Goal: Task Accomplishment & Management: Use online tool/utility

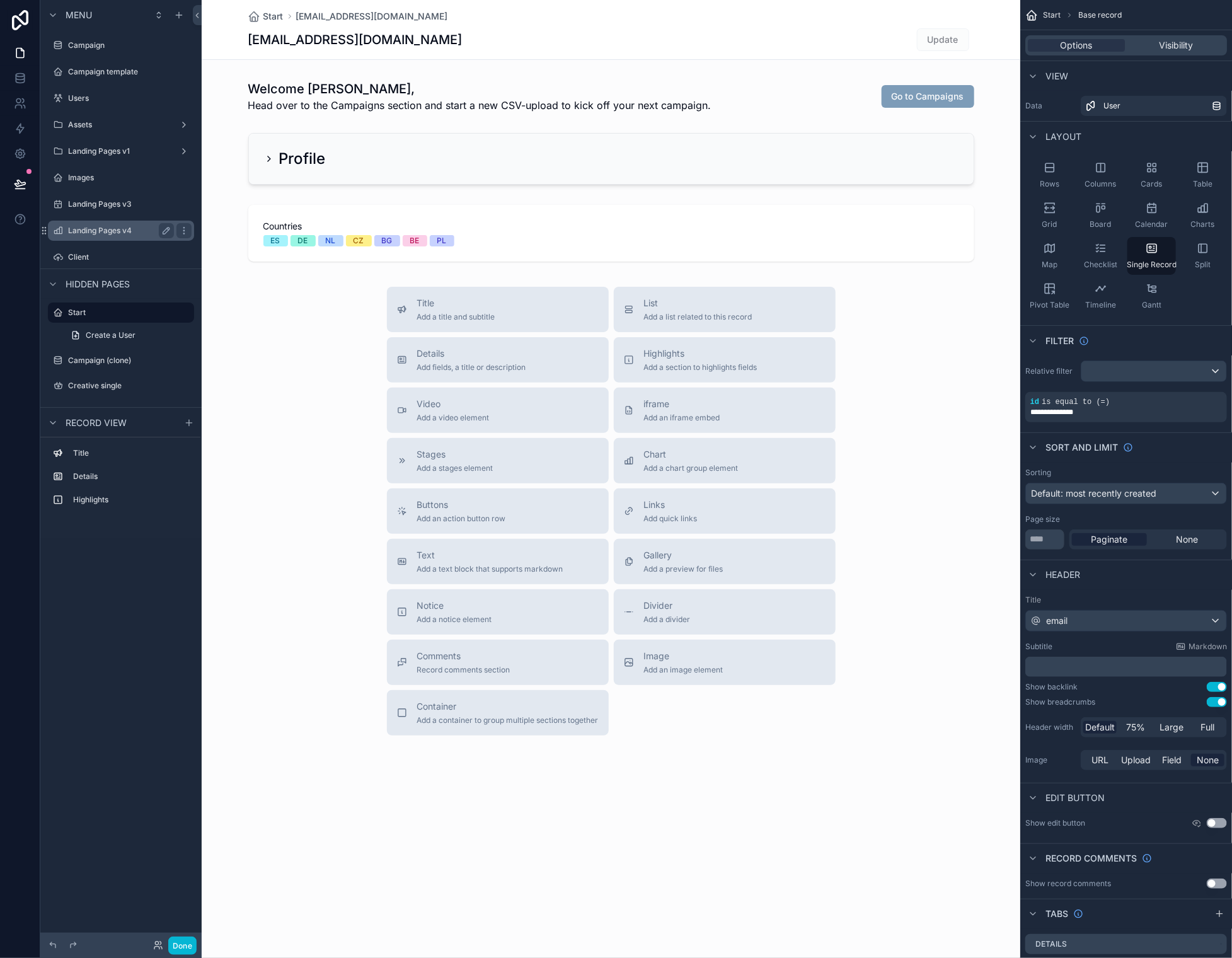
click at [96, 230] on label "Landing Pages v4" at bounding box center [119, 231] width 101 height 10
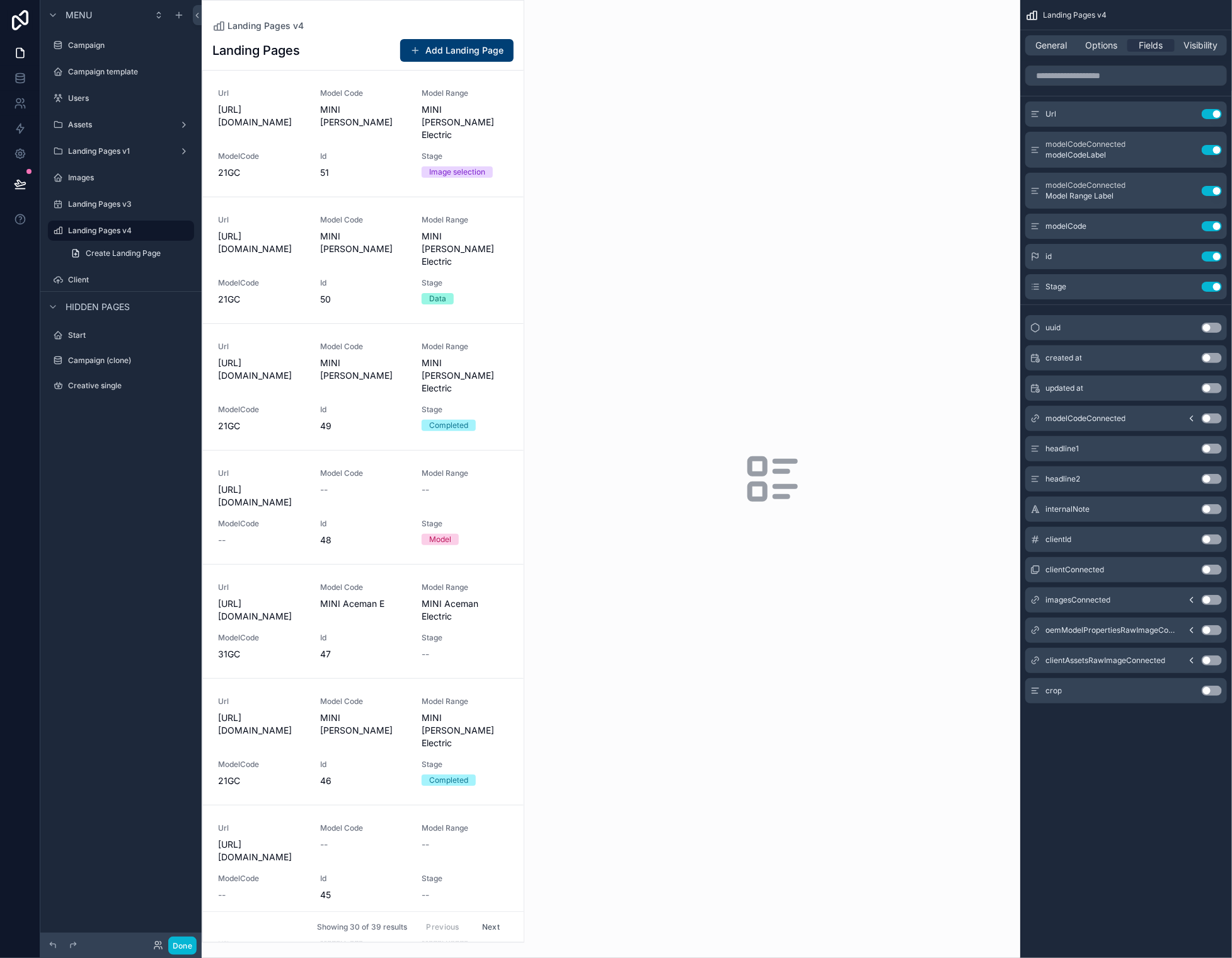
click at [339, 163] on div "scrollable content" at bounding box center [362, 472] width 321 height 941
click at [356, 135] on div "Model Code MINI Cooper SE" at bounding box center [363, 114] width 87 height 53
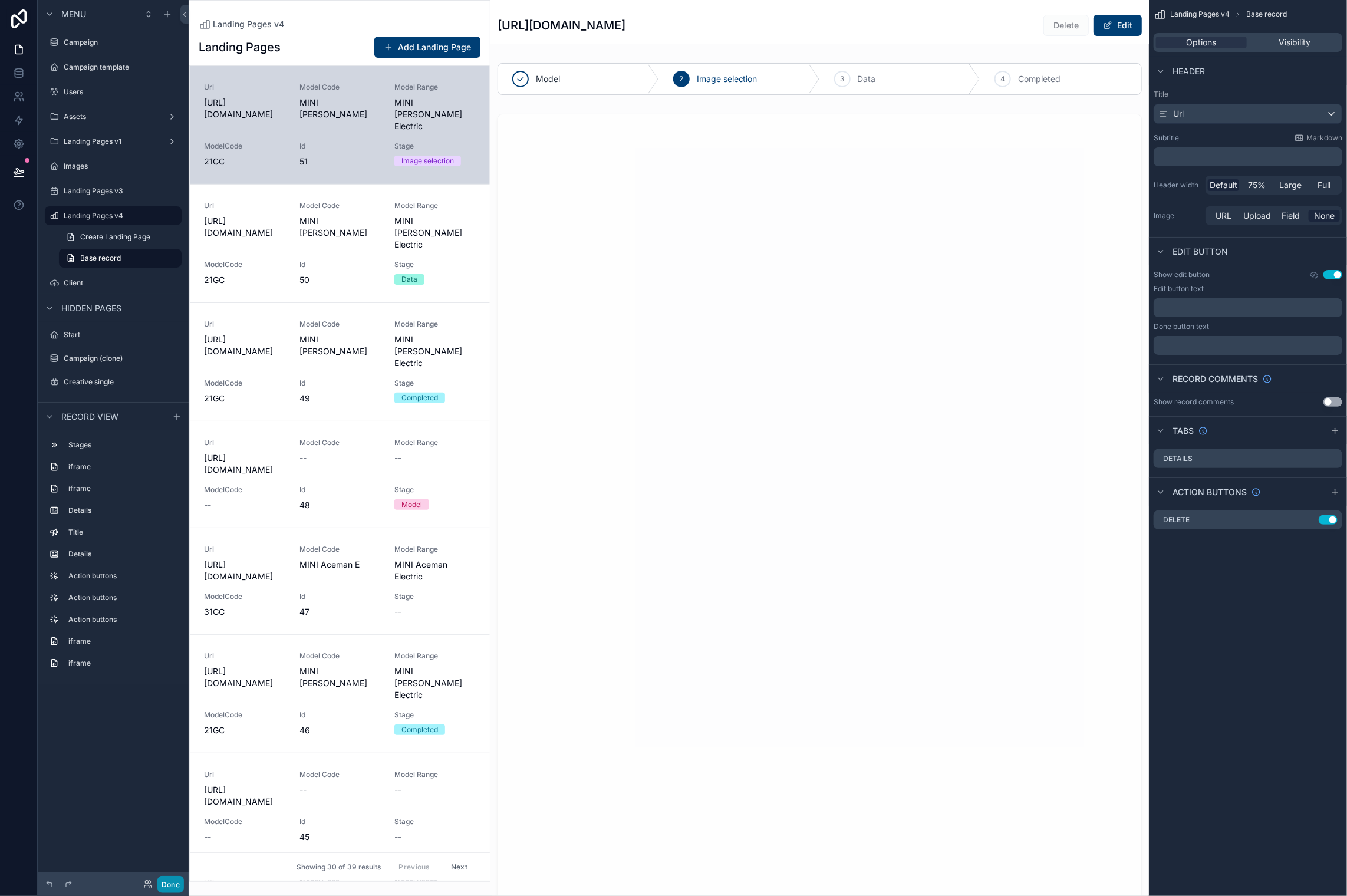
click at [174, 878] on button "Done" at bounding box center [170, 884] width 27 height 17
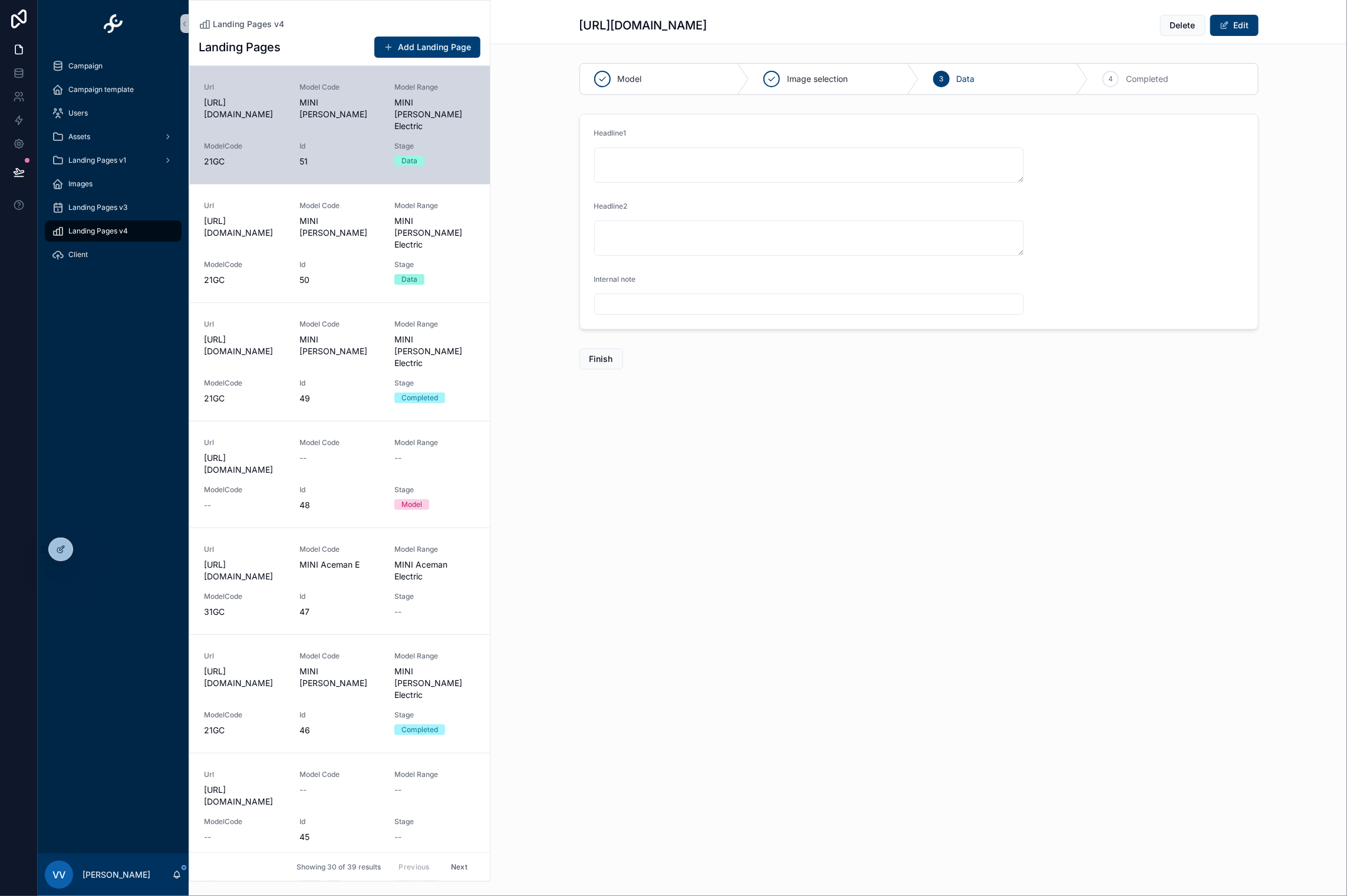
click at [806, 87] on div "Image selection" at bounding box center [834, 79] width 170 height 31
click at [953, 381] on div "Model Image selection 3 Data 4 Completed Headline1 Headline2 Internal note Fini…" at bounding box center [918, 225] width 856 height 334
click at [795, 248] on textarea "scrollable content" at bounding box center [809, 238] width 430 height 35
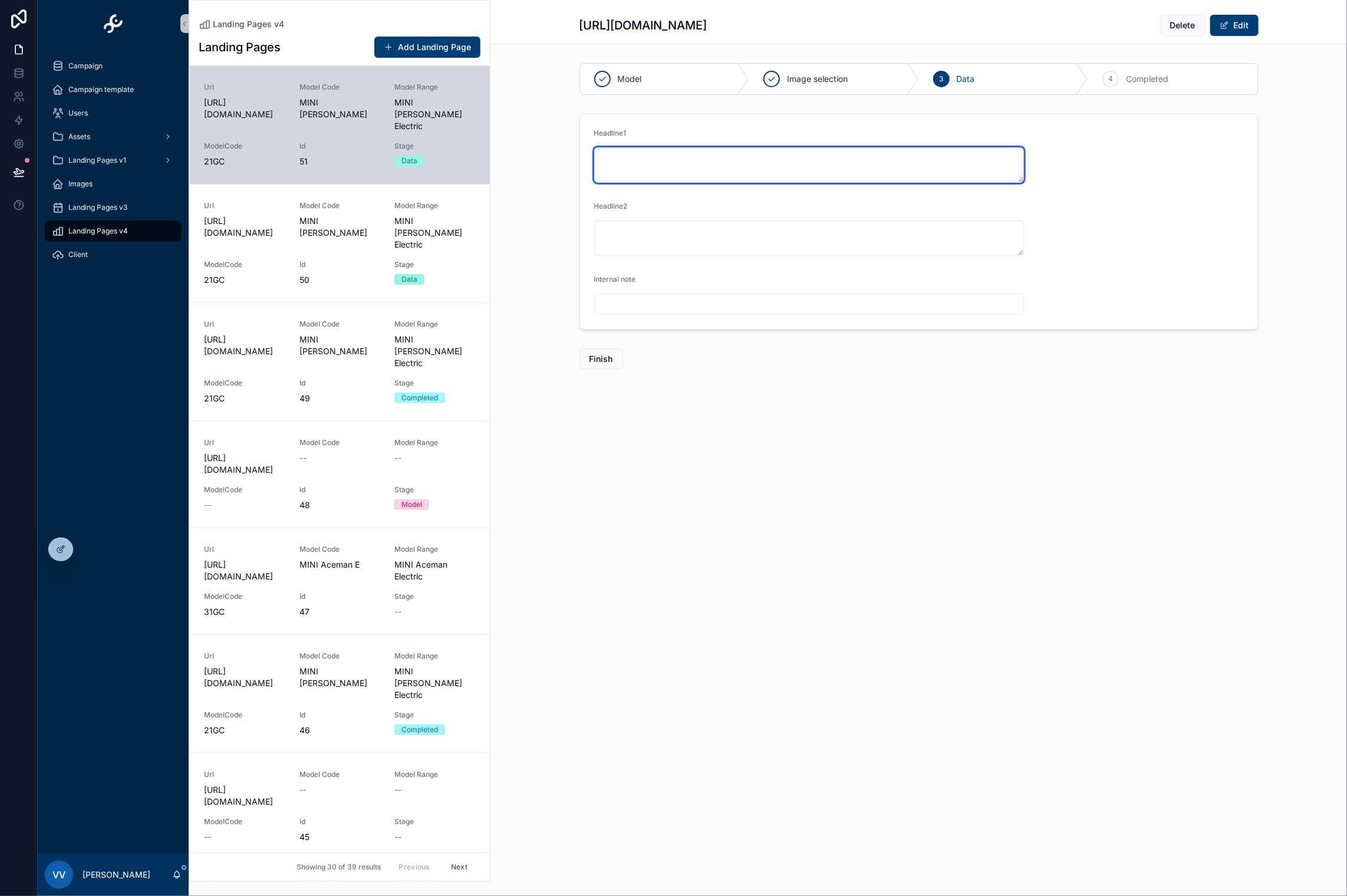
click at [795, 175] on textarea "scrollable content" at bounding box center [809, 165] width 430 height 35
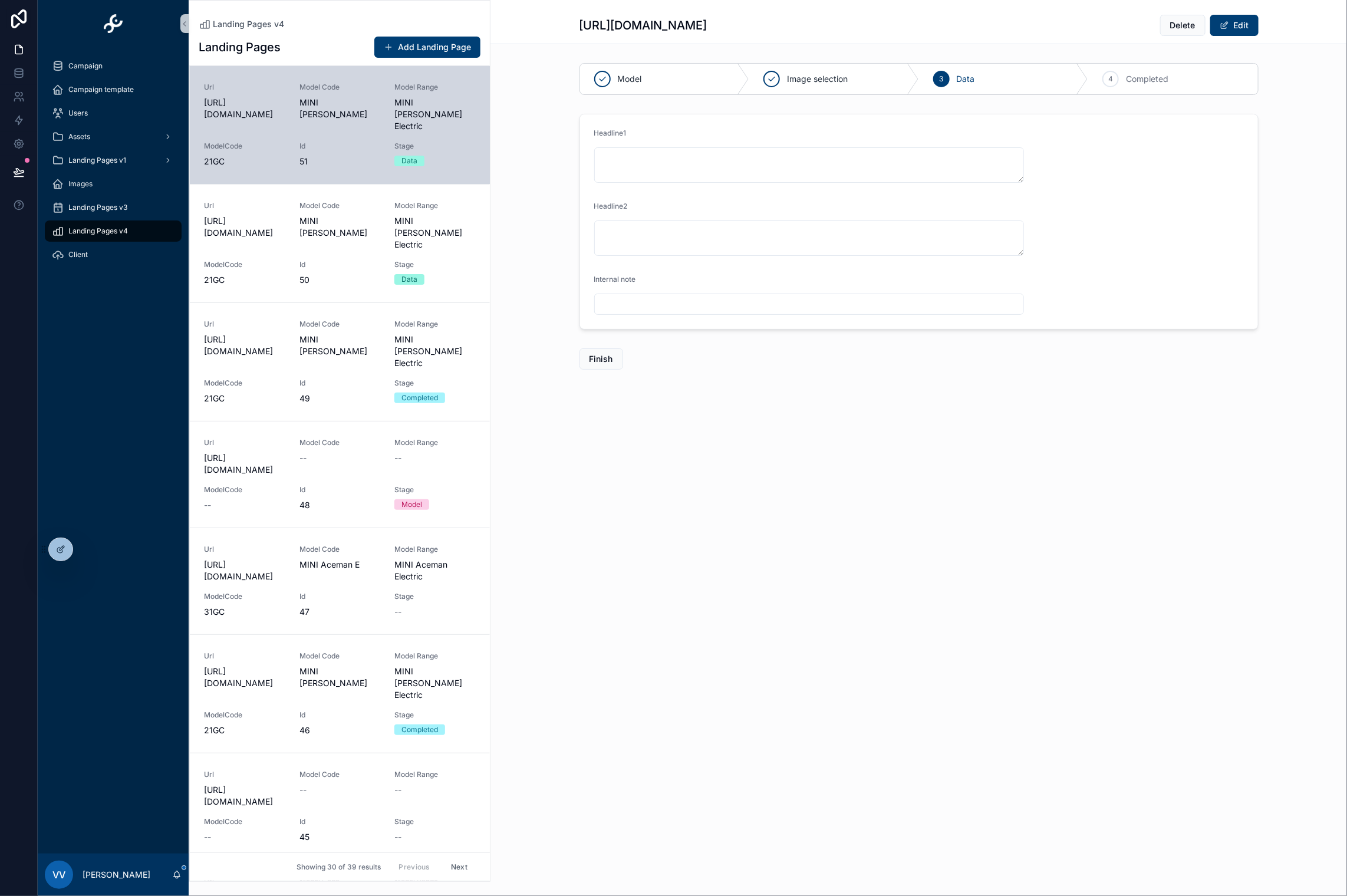
click at [972, 386] on div "scrollable content" at bounding box center [918, 388] width 856 height 9
